Goal: Navigation & Orientation: Find specific page/section

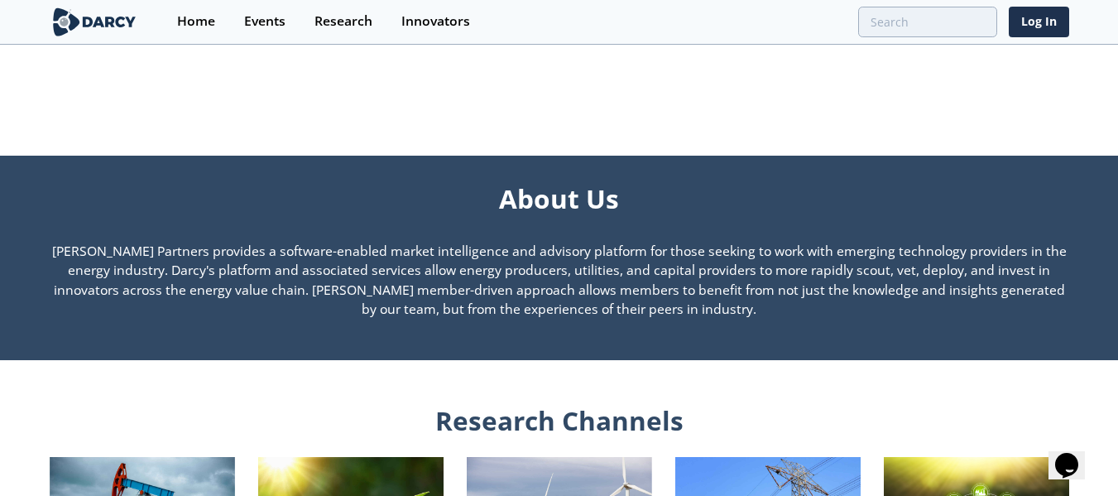
scroll to position [1049, 0]
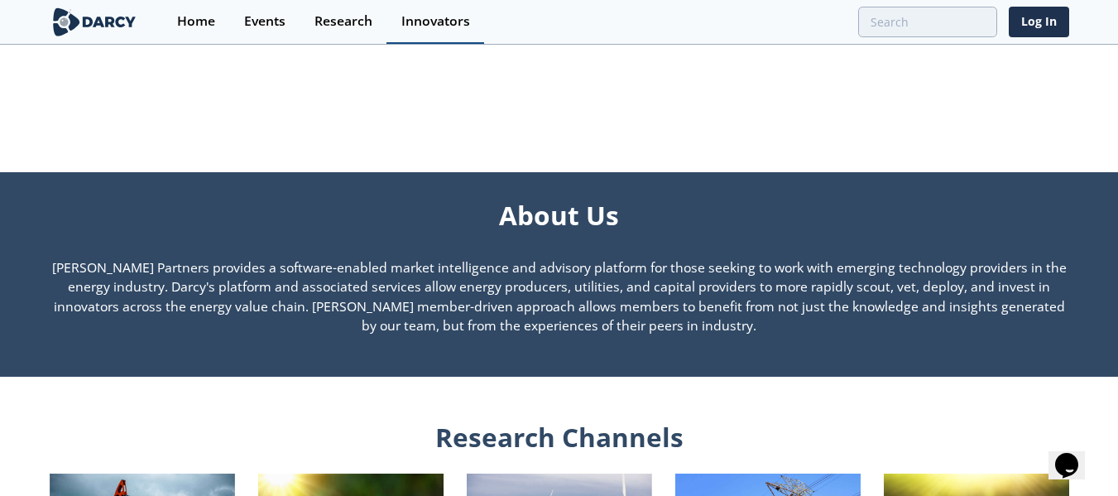
click at [424, 26] on div "Innovators" at bounding box center [435, 21] width 69 height 13
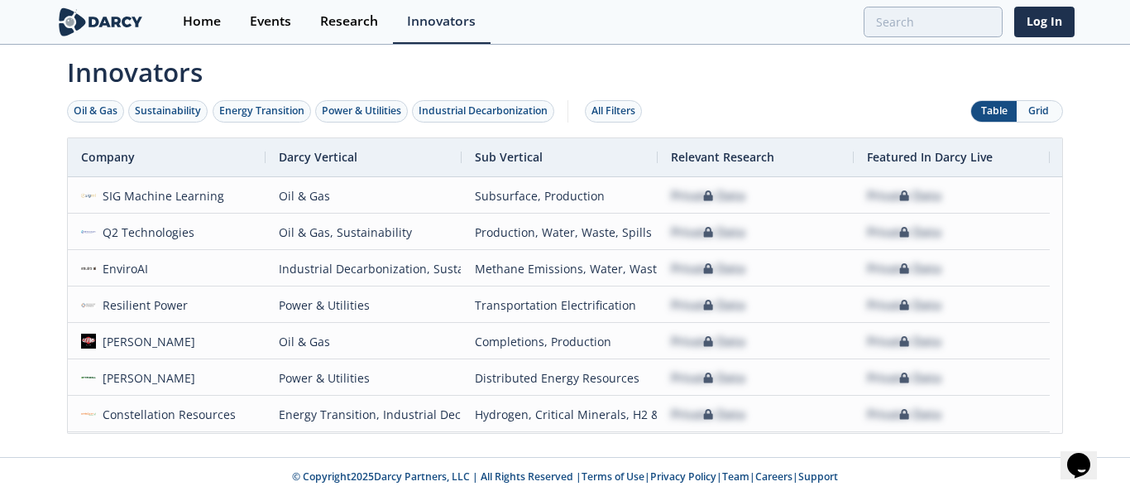
click at [116, 13] on img at bounding box center [100, 21] width 90 height 29
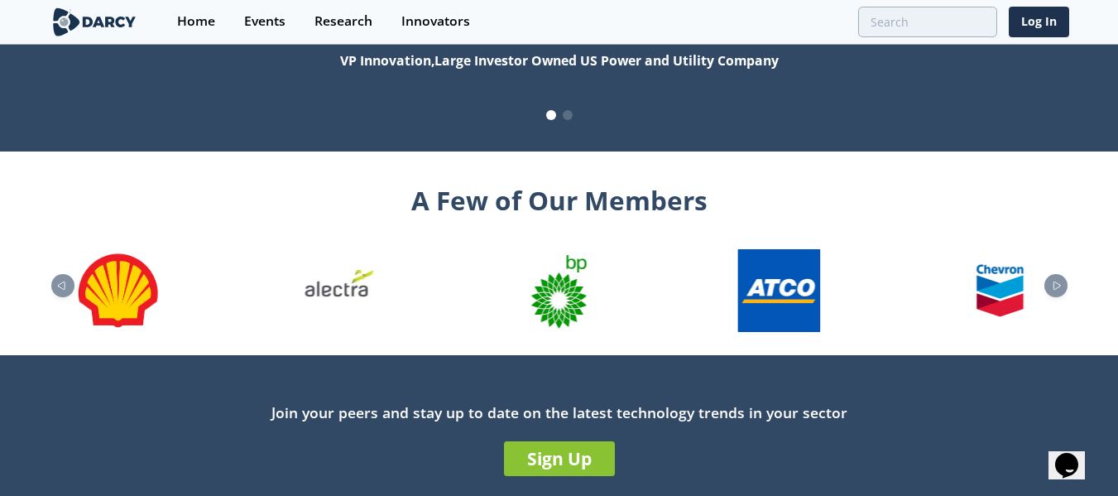
scroll to position [1877, 0]
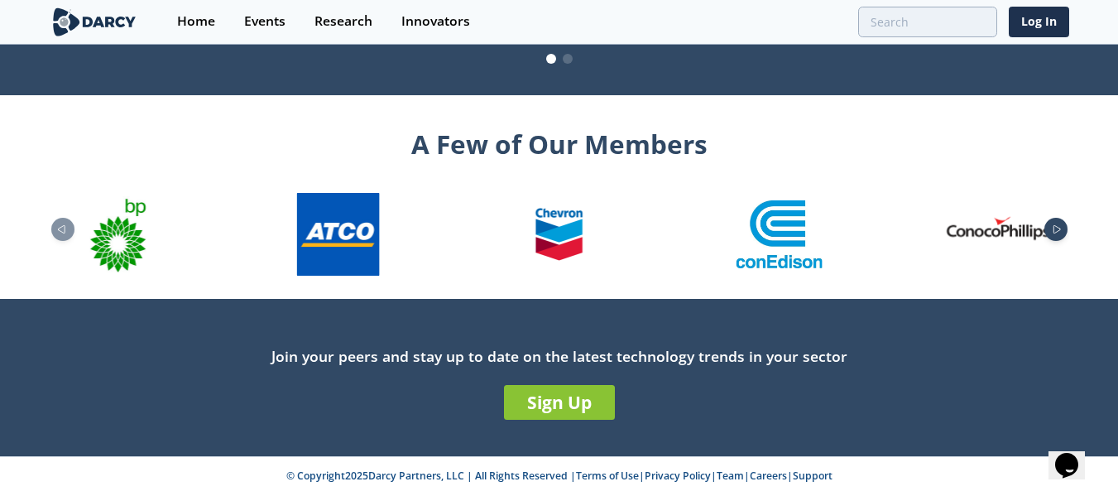
click at [1059, 226] on icon "Next slide" at bounding box center [1057, 229] width 20 height 9
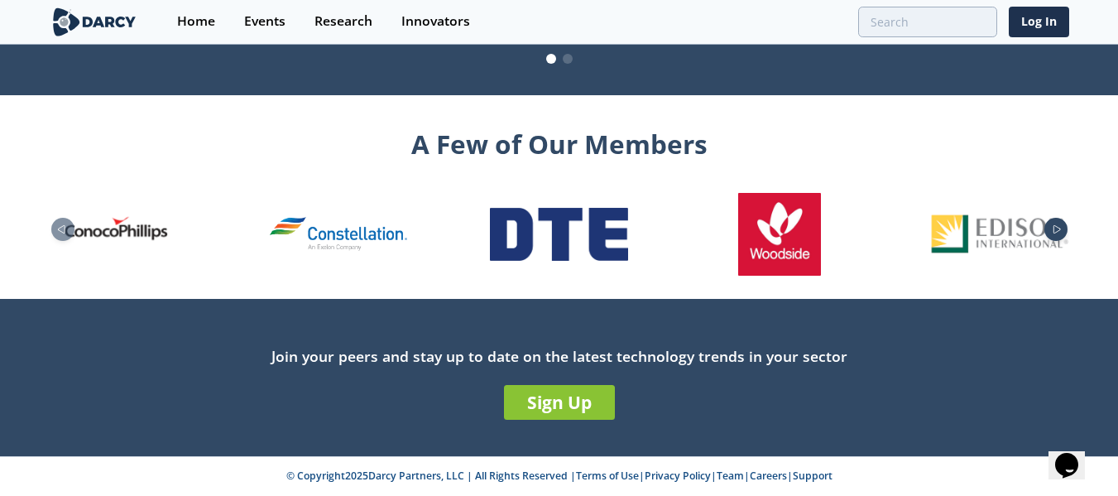
click at [1059, 226] on icon "Next slide" at bounding box center [1057, 229] width 20 height 9
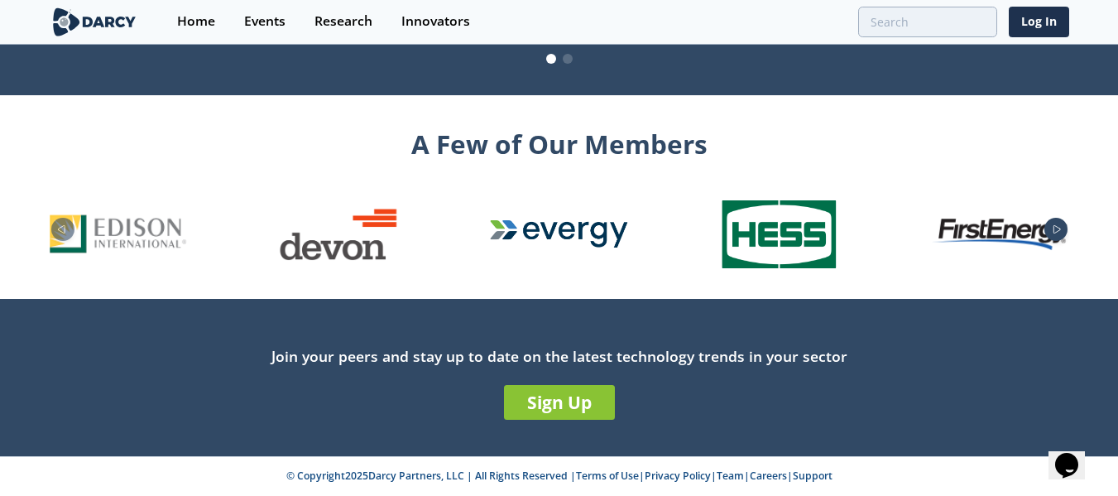
click at [1059, 226] on icon "Next slide" at bounding box center [1057, 229] width 20 height 9
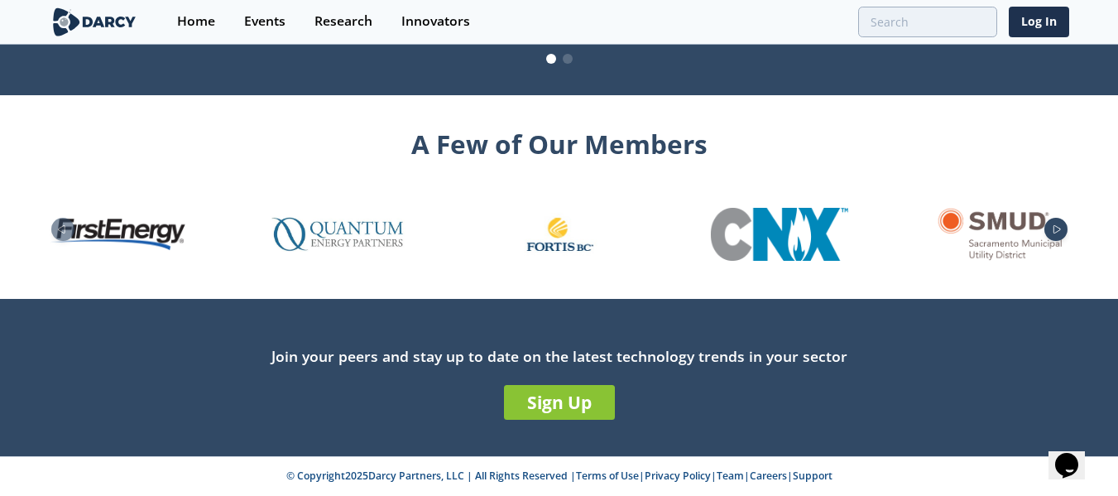
click at [1059, 226] on icon "Next slide" at bounding box center [1057, 229] width 20 height 9
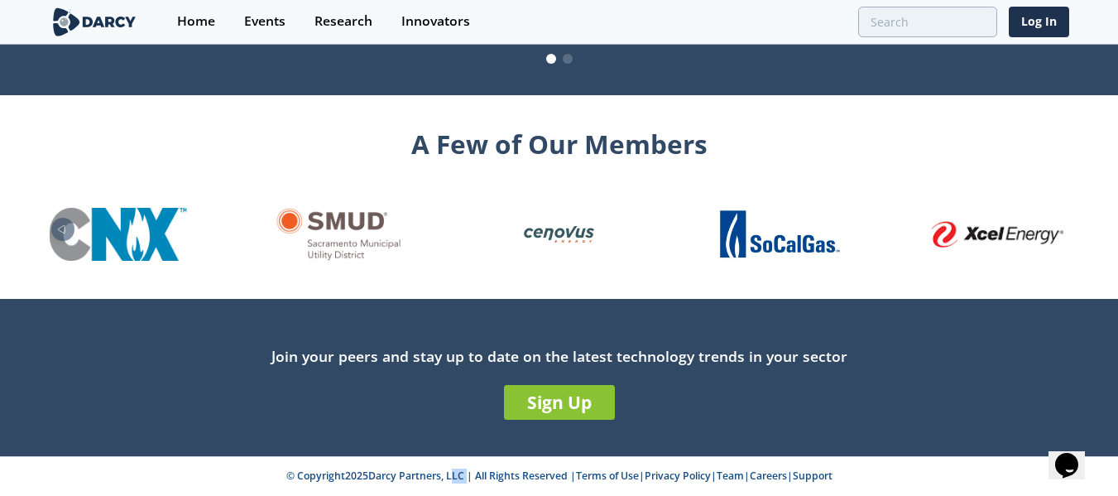
drag, startPoint x: 452, startPoint y: 480, endPoint x: 437, endPoint y: 477, distance: 15.3
click at [437, 477] on p "© Copyright 2025 [PERSON_NAME] Partners, LLC | All Rights Reserved | Terms of U…" at bounding box center [559, 475] width 1013 height 15
click at [731, 478] on link "Team" at bounding box center [730, 475] width 27 height 14
